Goal: Navigation & Orientation: Find specific page/section

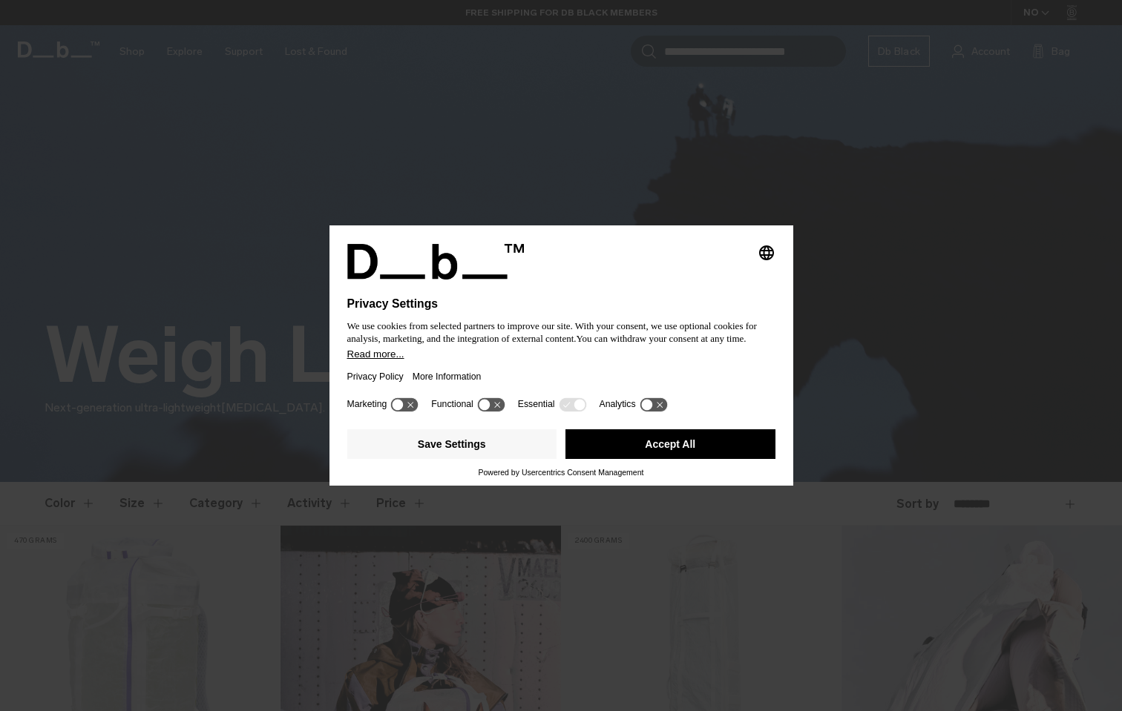
click at [717, 458] on button "Accept All" at bounding box center [670, 445] width 210 height 30
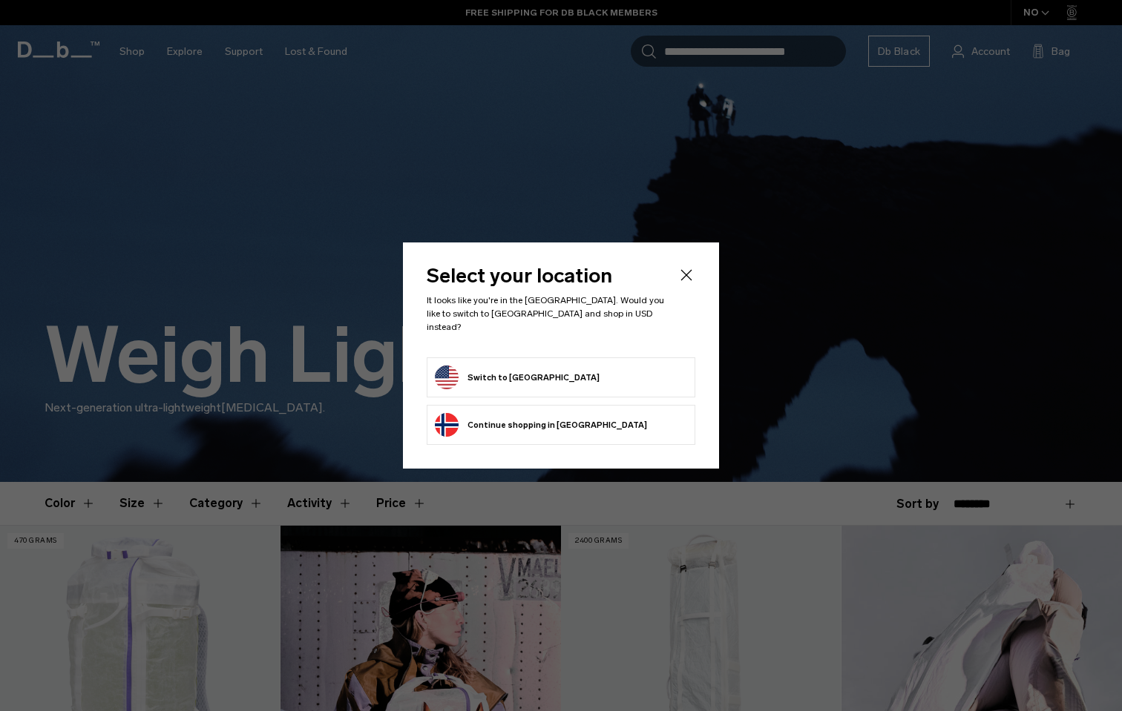
click at [641, 382] on form "Switch to United States" at bounding box center [561, 378] width 252 height 24
click at [527, 375] on button "Switch to United States" at bounding box center [517, 378] width 165 height 24
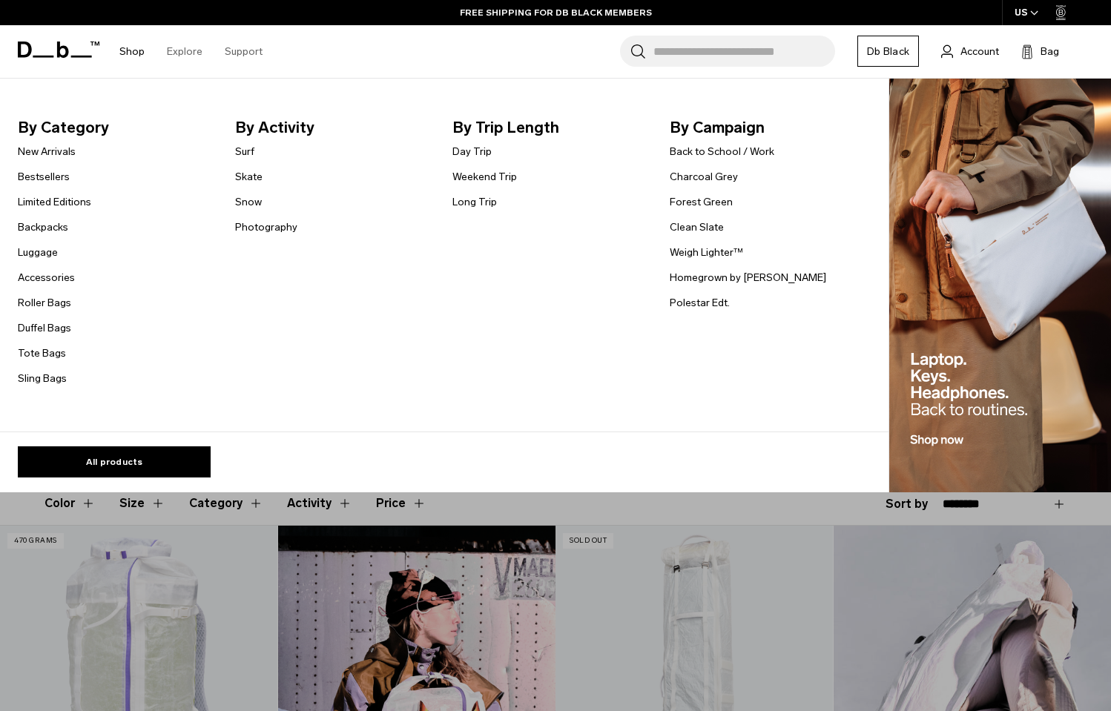
click at [137, 54] on link "Shop" at bounding box center [131, 51] width 25 height 53
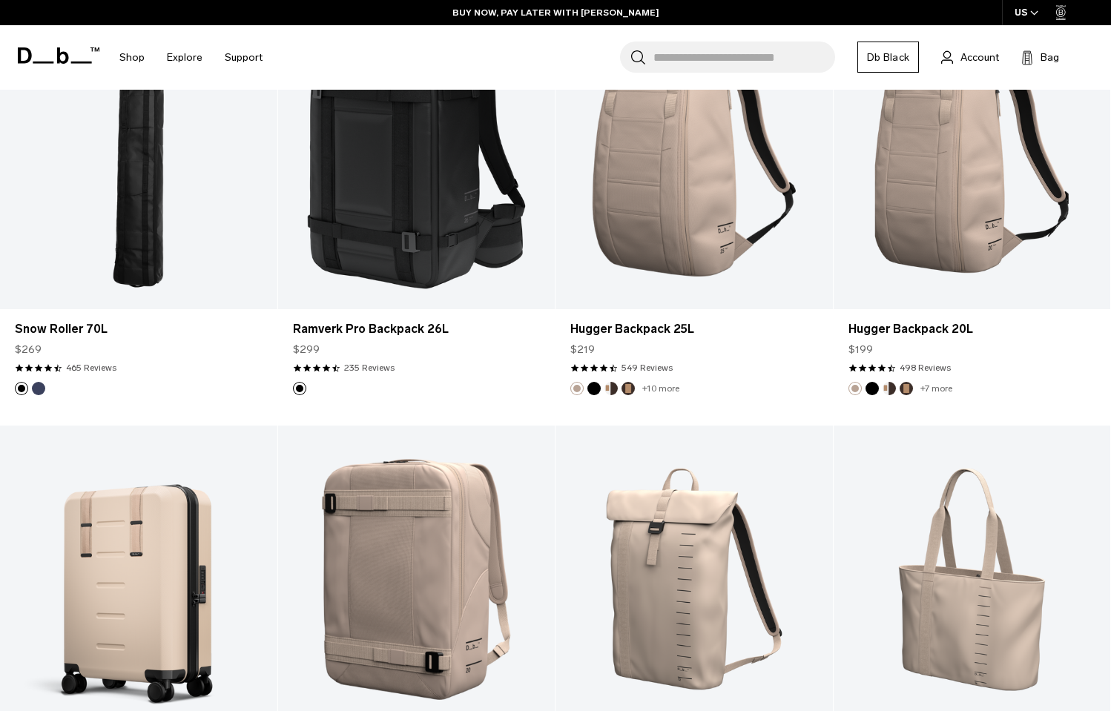
scroll to position [4185, 0]
